Goal: Information Seeking & Learning: Learn about a topic

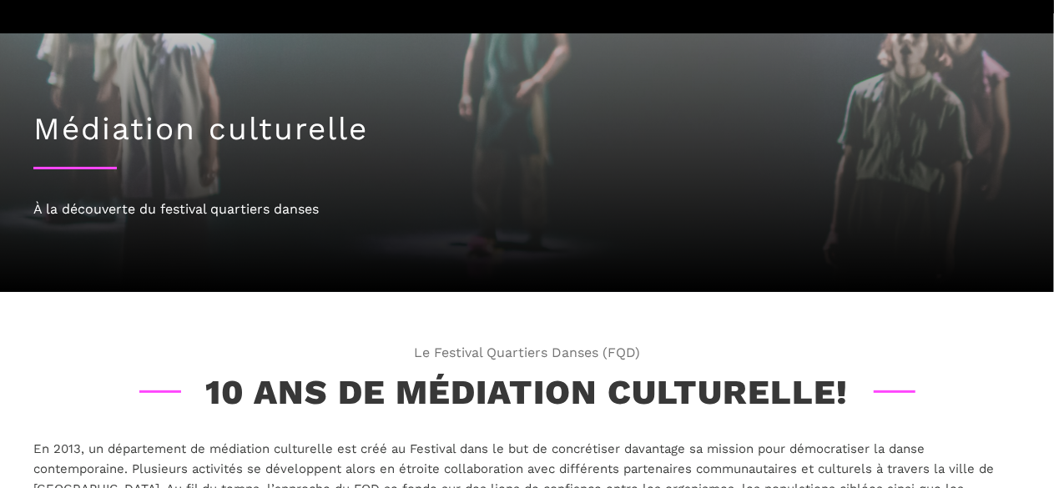
scroll to position [167, 0]
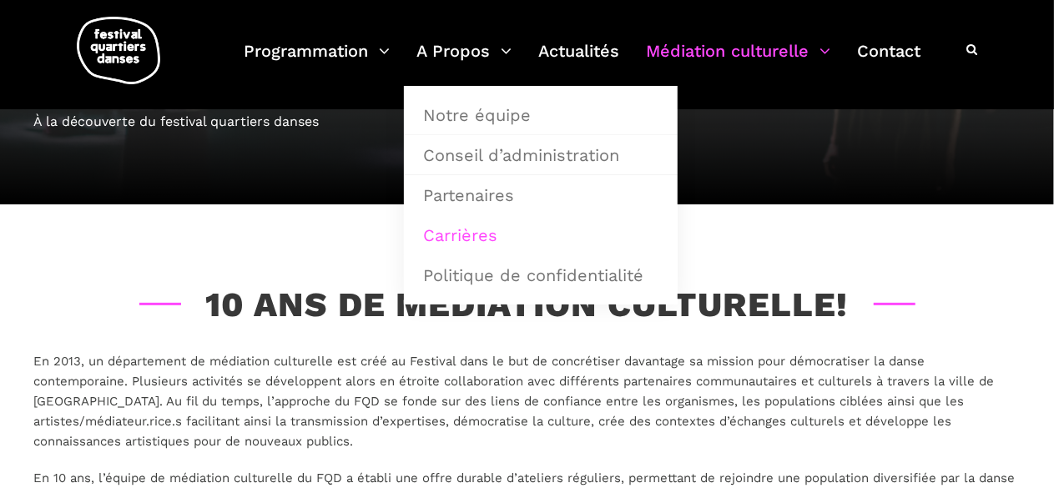
click at [464, 237] on link "Carrières" at bounding box center [540, 235] width 255 height 38
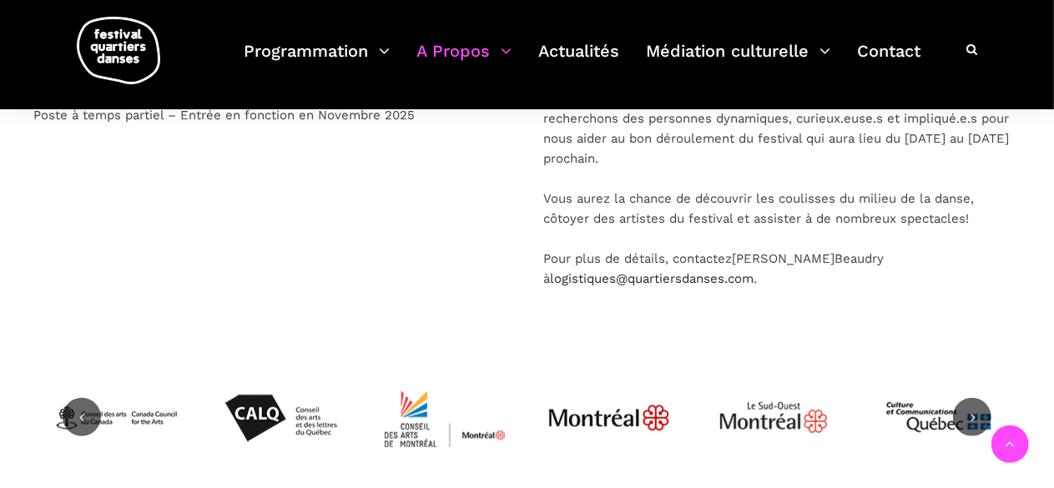
scroll to position [250, 0]
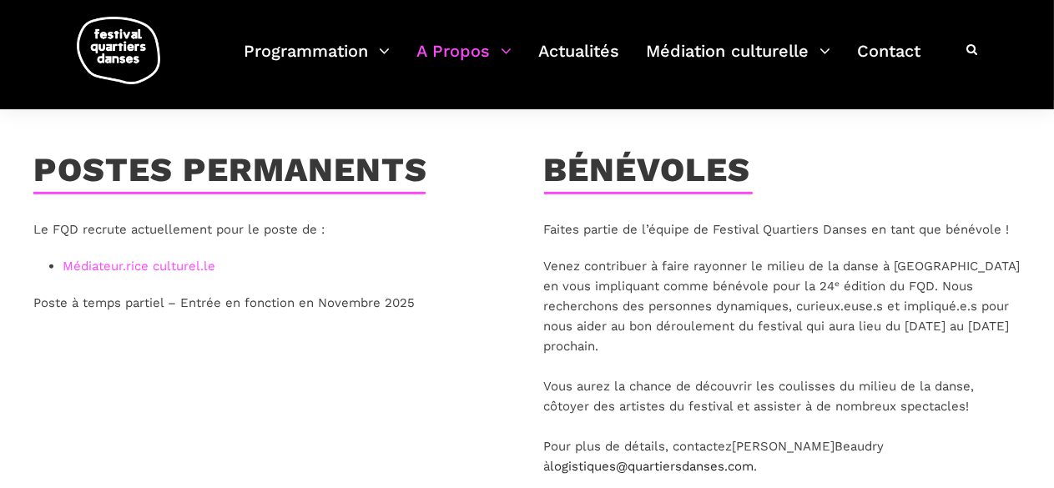
click at [152, 268] on link "Médiateur.rice culturel.le" at bounding box center [139, 266] width 153 height 15
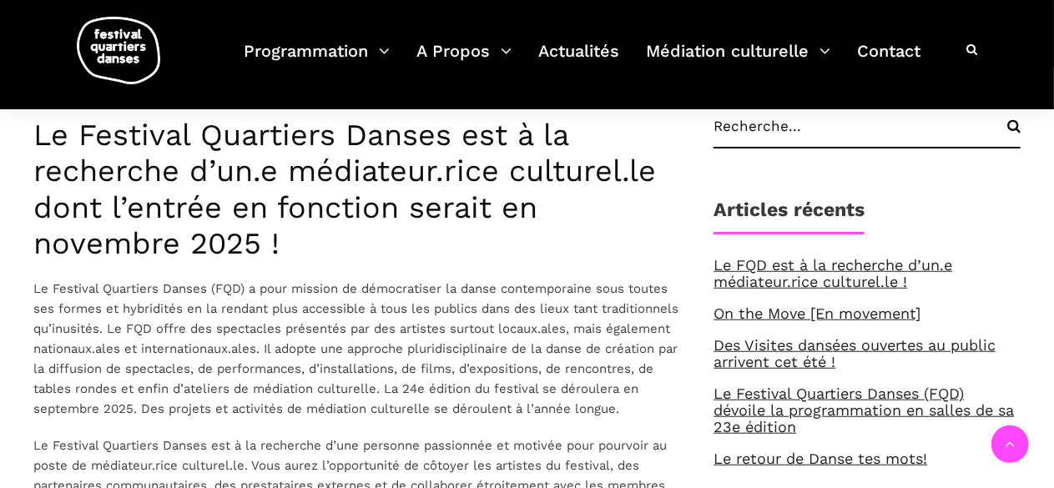
scroll to position [501, 0]
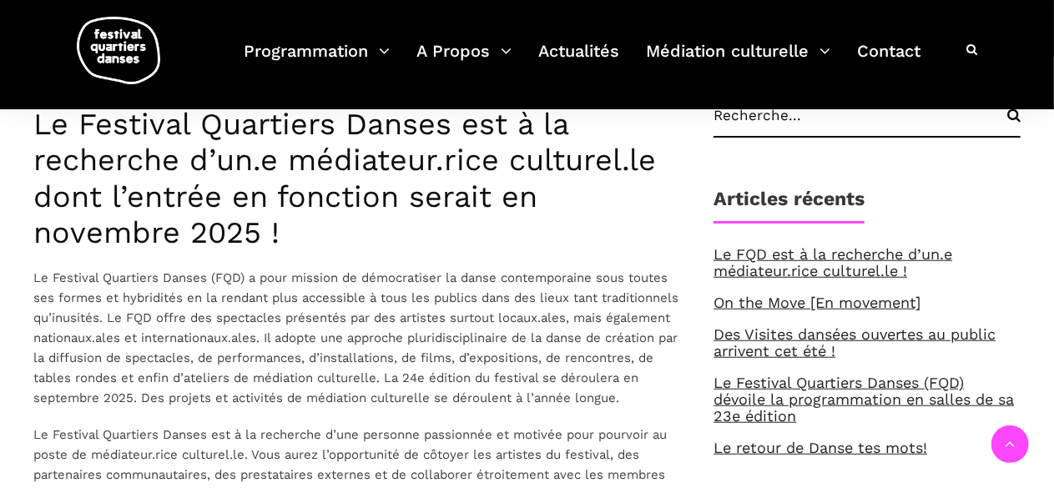
click at [205, 159] on h3 "Le Festival Quartiers Danses est à la recherche d’un.e médiateur.rice culturel.…" at bounding box center [356, 179] width 647 height 144
